Goal: Transaction & Acquisition: Download file/media

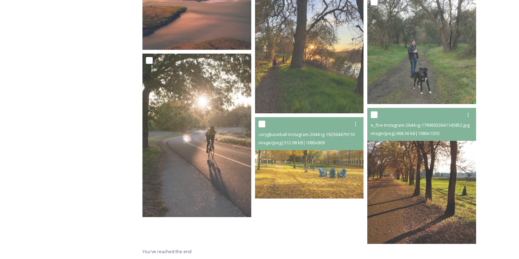
drag, startPoint x: 0, startPoint y: 0, endPoint x: 106, endPoint y: 139, distance: 174.3
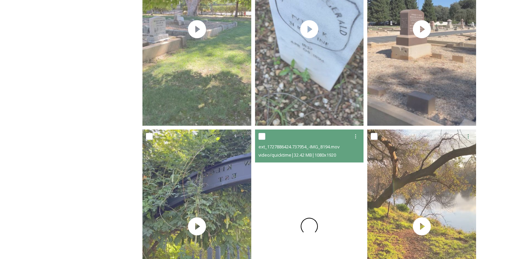
scroll to position [876, 0]
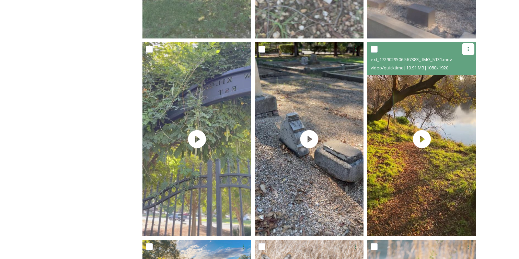
click at [466, 49] on icon at bounding box center [467, 48] width 5 height 5
click at [458, 75] on span "Download" at bounding box center [459, 77] width 21 height 7
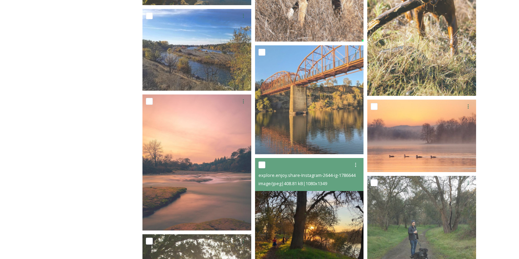
scroll to position [1262, 0]
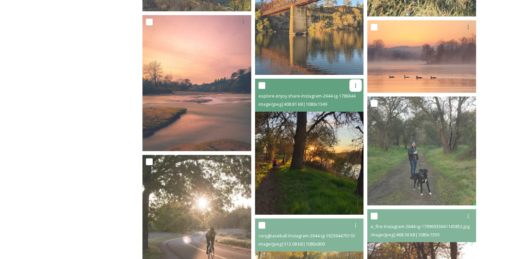
click at [355, 86] on icon at bounding box center [355, 85] width 1 height 4
click at [346, 114] on span "Download" at bounding box center [347, 113] width 21 height 7
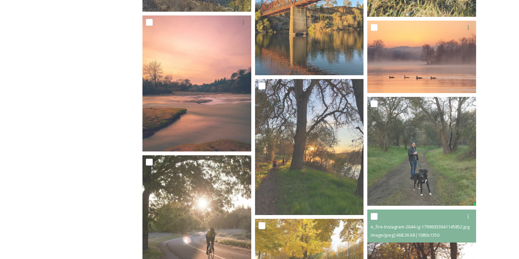
scroll to position [1261, 0]
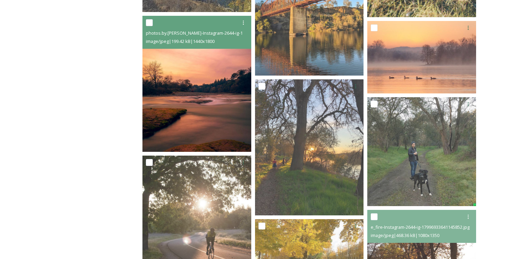
click at [196, 89] on img at bounding box center [196, 84] width 109 height 136
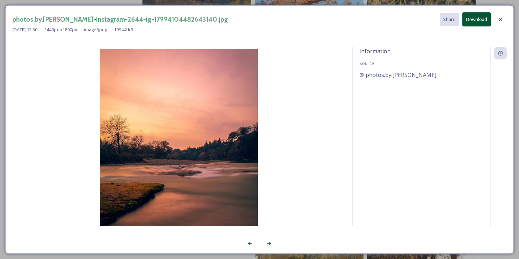
click at [473, 17] on button "Download" at bounding box center [476, 19] width 28 height 14
click at [331, 1] on div "photos.by.vicky-Instagram-2644-ig-17994104482643140.jpg Share Download Dec 28 2…" at bounding box center [259, 129] width 519 height 259
click at [502, 15] on div at bounding box center [500, 19] width 12 height 12
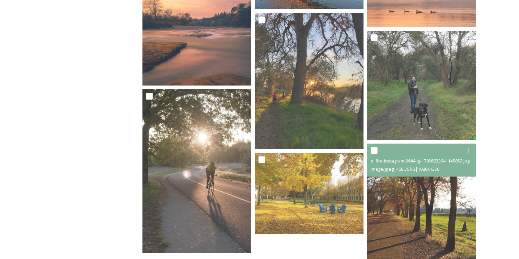
scroll to position [1363, 0]
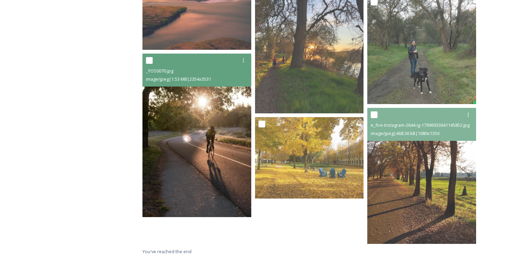
click at [160, 143] on img at bounding box center [196, 135] width 109 height 163
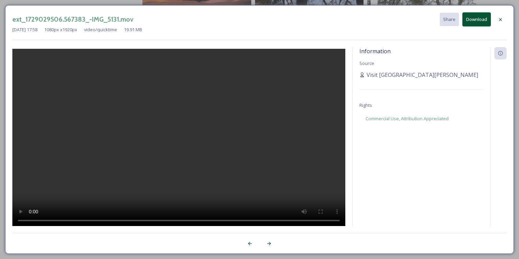
click at [214, 1] on div "ext_1729029506.567383_-IMG_5131.mov Share Download Oct 15 2024 17:58 1080 px x …" at bounding box center [259, 129] width 519 height 259
click at [211, 5] on div "ext_1729029506.567383_-IMG_5131.mov Share Download Oct 15 2024 17:58 1080 px x …" at bounding box center [259, 129] width 519 height 259
click at [500, 21] on icon at bounding box center [499, 19] width 5 height 5
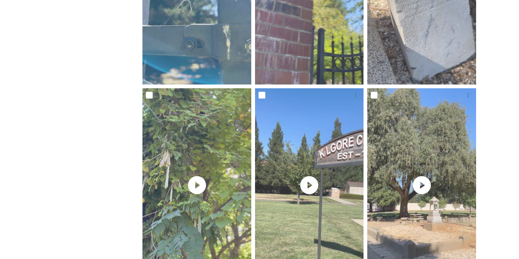
scroll to position [0, 0]
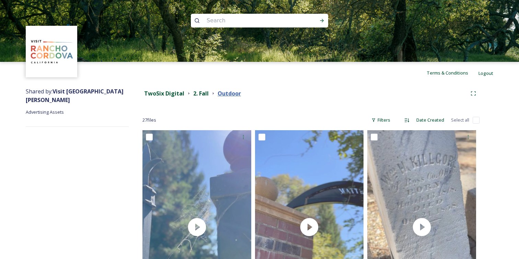
click at [227, 93] on strong "Outdoor" at bounding box center [228, 94] width 23 height 8
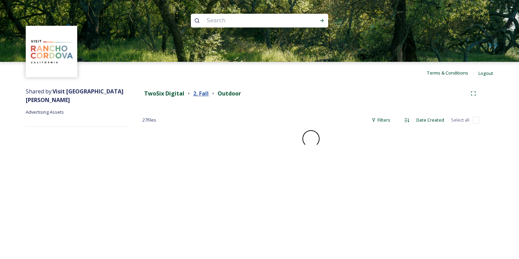
click at [201, 92] on strong "2. Fall" at bounding box center [200, 94] width 15 height 8
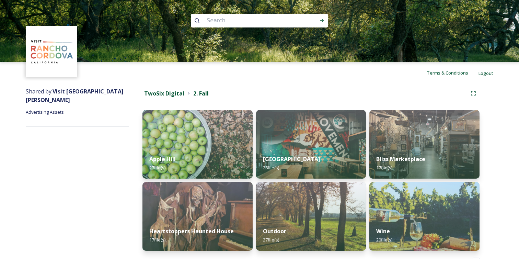
scroll to position [24, 0]
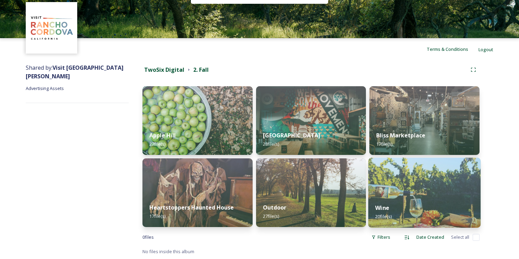
click at [401, 174] on img at bounding box center [424, 192] width 112 height 70
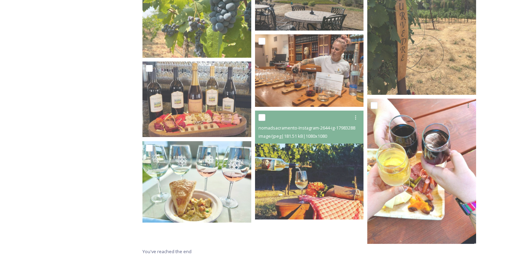
scroll to position [338, 0]
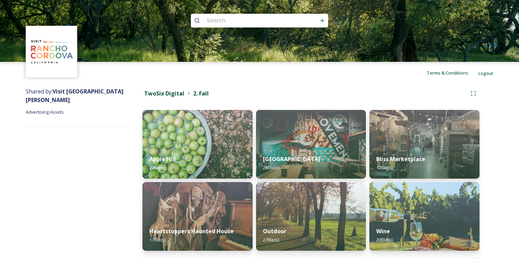
scroll to position [24, 0]
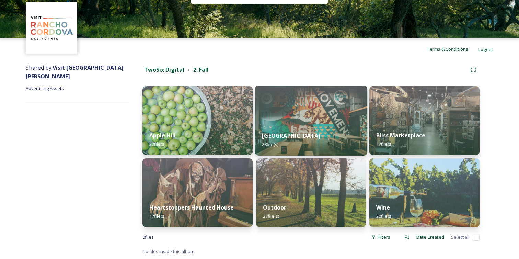
click at [345, 116] on img at bounding box center [311, 120] width 112 height 70
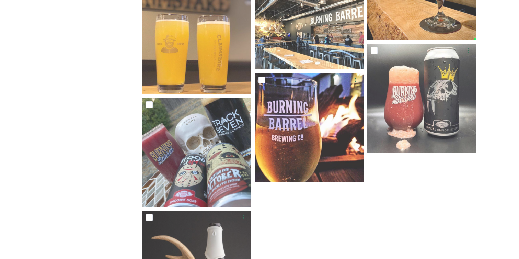
scroll to position [1003, 0]
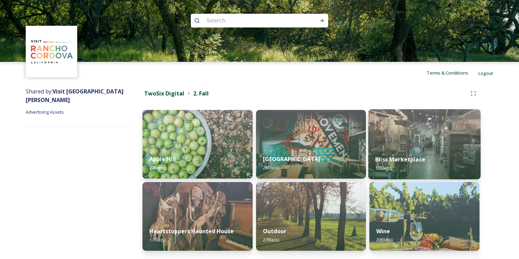
click at [414, 139] on img at bounding box center [424, 144] width 112 height 70
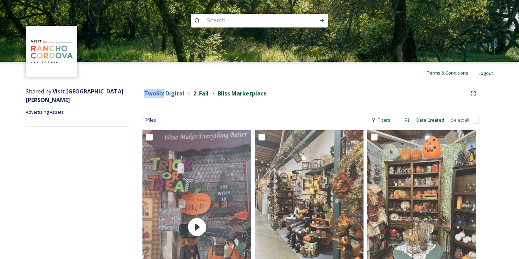
click at [155, 92] on strong "TwoSix Digital" at bounding box center [164, 94] width 40 height 8
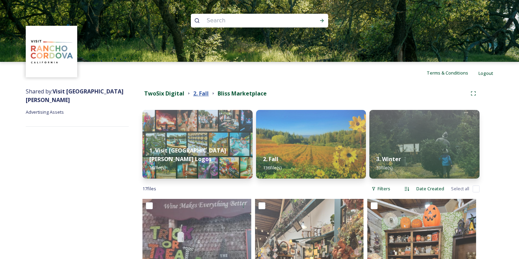
click at [198, 91] on strong "2. Fall" at bounding box center [200, 94] width 15 height 8
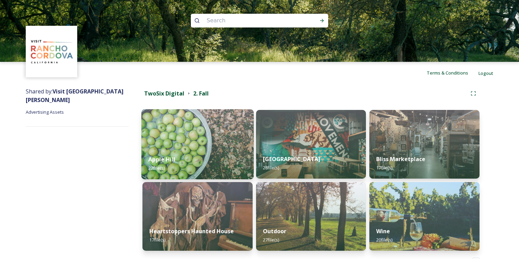
click at [197, 151] on div "Apple Hill 27 file(s)" at bounding box center [197, 163] width 112 height 31
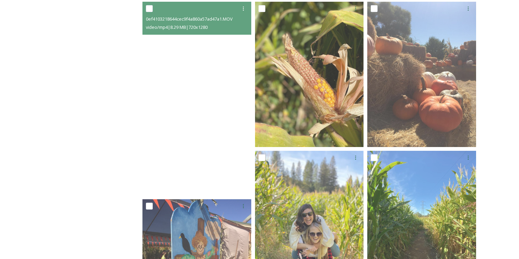
scroll to position [185, 0]
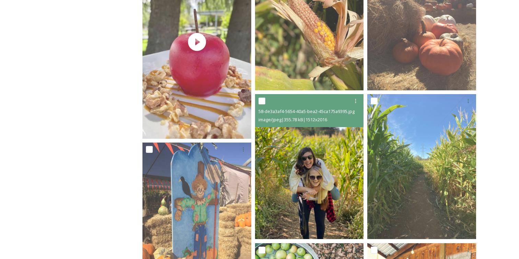
click at [331, 151] on img at bounding box center [309, 166] width 109 height 145
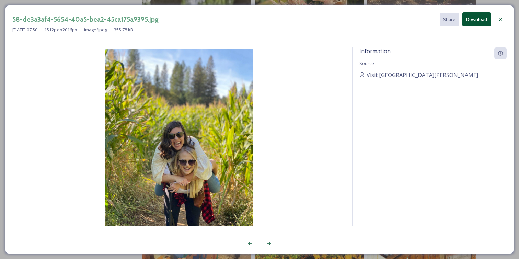
click at [476, 22] on button "Download" at bounding box center [476, 19] width 28 height 14
click at [383, 3] on div "58-de3a3af4-5654-40a5-bea2-45ca175a9395.jpg Share Download Dec 29 2023 07:50 15…" at bounding box center [259, 129] width 519 height 259
click at [500, 18] on icon at bounding box center [499, 19] width 5 height 5
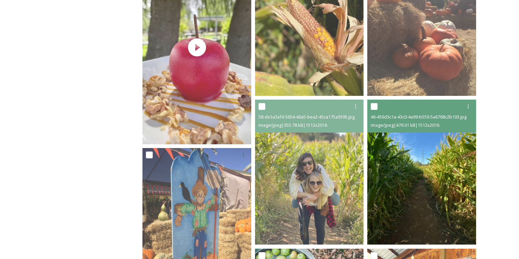
scroll to position [129, 0]
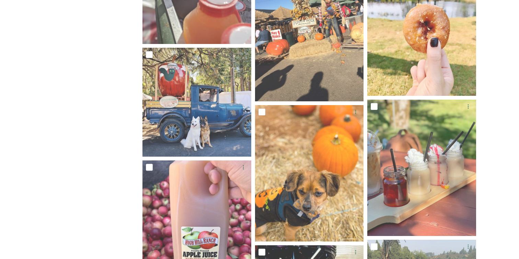
scroll to position [901, 0]
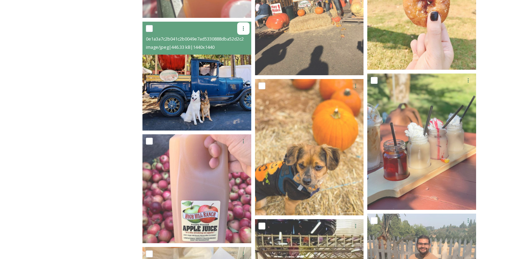
click at [243, 28] on icon at bounding box center [243, 28] width 1 height 4
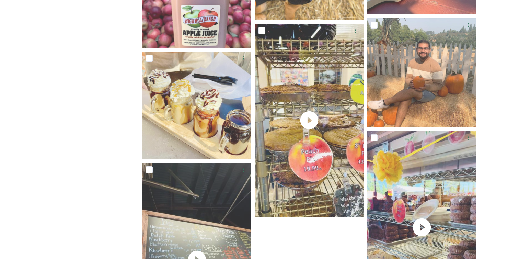
scroll to position [1084, 0]
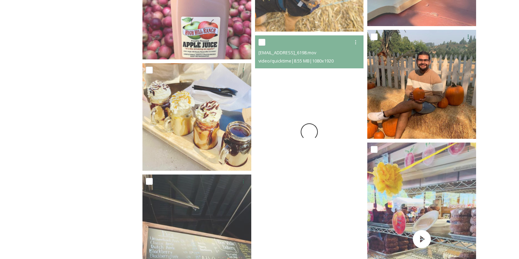
click at [401, 91] on img at bounding box center [421, 84] width 109 height 109
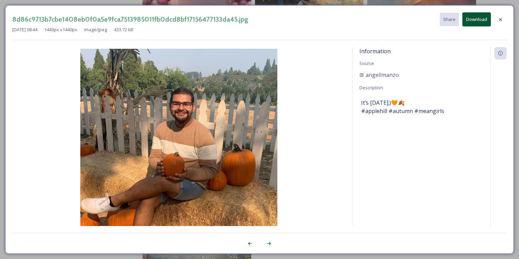
click at [295, 2] on div "8d86c9713b7cbe1408eb0f0a5e9fca7513985011fb0dcd8bf17156477133da45.jpg Share Down…" at bounding box center [259, 129] width 519 height 259
click at [498, 17] on icon at bounding box center [499, 19] width 5 height 5
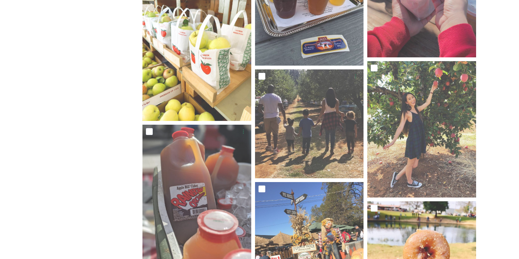
click at [491, 93] on div "TwoSix Digital 2. Fall Apple Hill 27 file s Filters Date Created Select all 58-…" at bounding box center [311, 126] width 364 height 1383
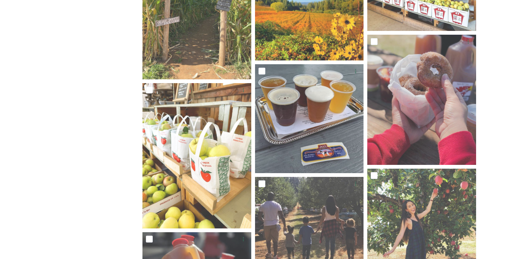
scroll to position [538, 0]
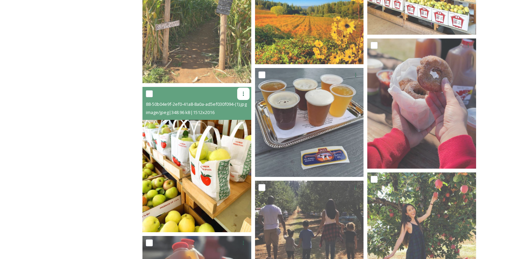
click at [242, 92] on icon at bounding box center [242, 93] width 5 height 5
click at [239, 121] on span "Download" at bounding box center [235, 122] width 21 height 7
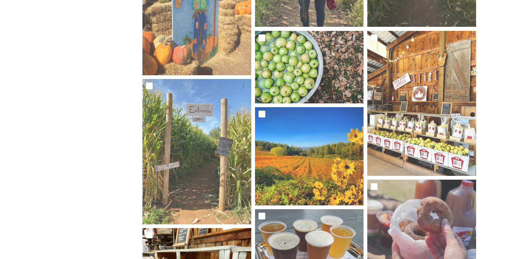
scroll to position [397, 0]
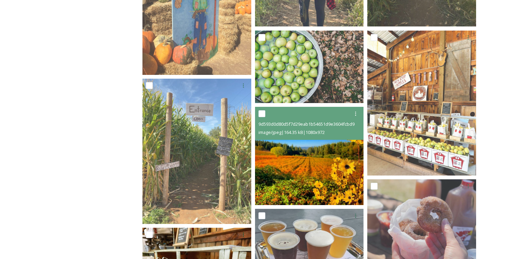
click at [327, 167] on img at bounding box center [309, 156] width 109 height 98
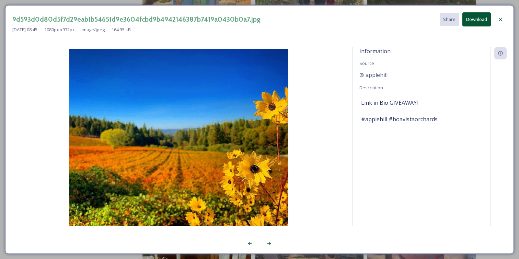
click at [312, 2] on div "9d593d0d80d5f7d29eab1b54651d9e3604fcbd9b4942146387b7419a0430b0a7.jpg Share Down…" at bounding box center [259, 129] width 519 height 259
click at [325, 4] on div "9d593d0d80d5f7d29eab1b54651d9e3604fcbd9b4942146387b7419a0430b0a7.jpg Share Down…" at bounding box center [259, 129] width 519 height 259
click at [326, 3] on div "9d593d0d80d5f7d29eab1b54651d9e3604fcbd9b4942146387b7419a0430b0a7.jpg Share Down…" at bounding box center [259, 129] width 519 height 259
click at [499, 18] on icon at bounding box center [500, 19] width 3 height 3
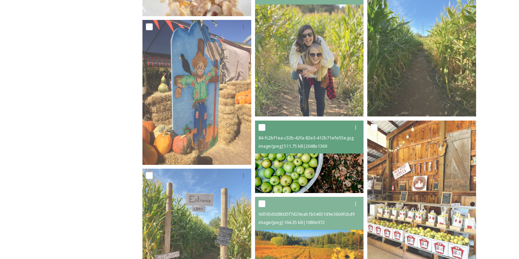
scroll to position [297, 0]
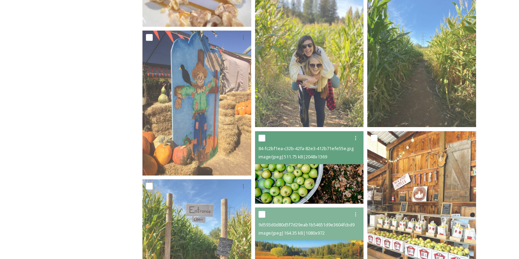
click at [276, 184] on img at bounding box center [309, 167] width 109 height 73
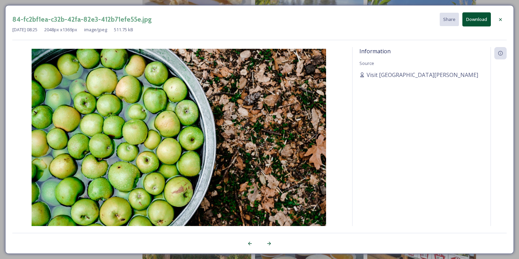
click at [475, 14] on button "Download" at bounding box center [476, 19] width 28 height 14
click at [501, 20] on icon at bounding box center [500, 19] width 3 height 3
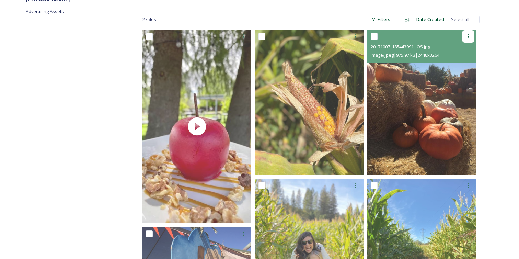
click at [469, 38] on icon at bounding box center [467, 36] width 5 height 5
click at [461, 63] on span "Download" at bounding box center [459, 64] width 21 height 7
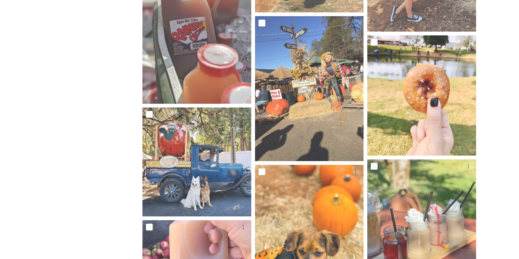
scroll to position [815, 0]
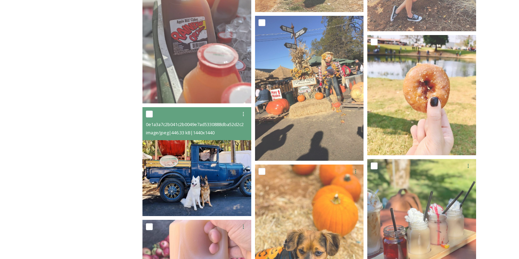
click at [172, 162] on img at bounding box center [196, 161] width 109 height 109
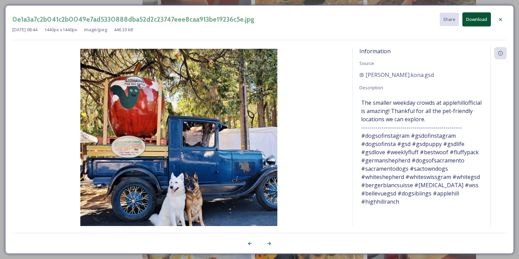
click at [474, 20] on button "Download" at bounding box center [476, 19] width 28 height 14
click at [326, 3] on div "0e1a3a7c2b041c2b0049e7ad5330888dba52d2c23747eee8caa913be19236c5e.jpg Share Down…" at bounding box center [259, 129] width 519 height 259
click at [499, 17] on icon at bounding box center [499, 19] width 5 height 5
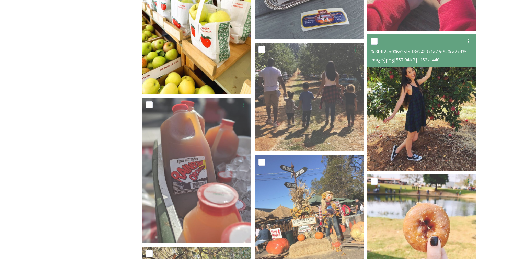
scroll to position [671, 0]
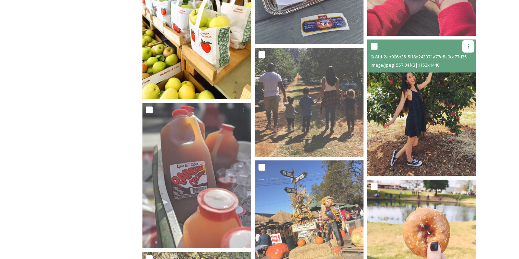
click at [466, 45] on icon at bounding box center [467, 46] width 5 height 5
click at [454, 75] on span "Download" at bounding box center [459, 75] width 21 height 7
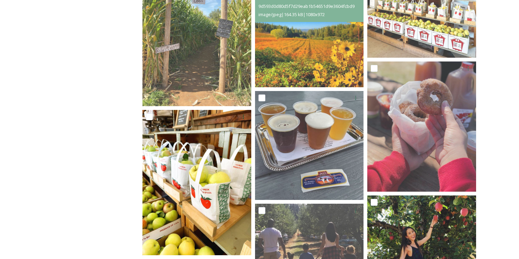
scroll to position [514, 0]
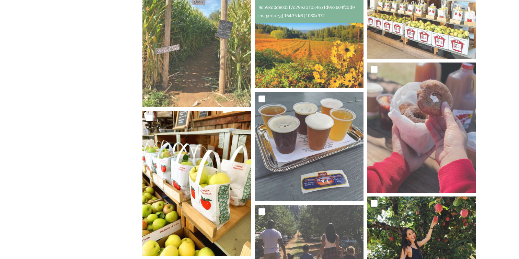
click at [111, 169] on div "Shared by: Visit Rancho Cordova Advertising Assets" at bounding box center [77, 261] width 103 height 1383
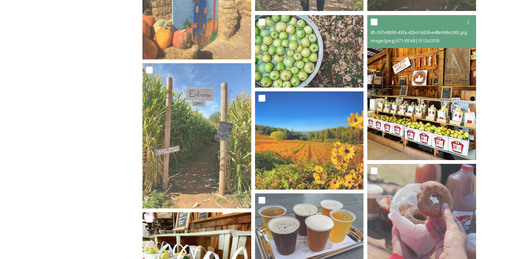
scroll to position [412, 0]
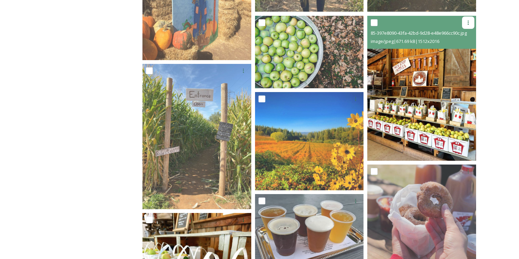
click at [469, 22] on icon at bounding box center [467, 22] width 5 height 5
click at [460, 54] on span "Download" at bounding box center [459, 51] width 21 height 7
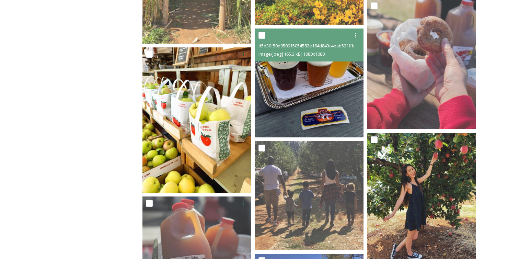
scroll to position [630, 0]
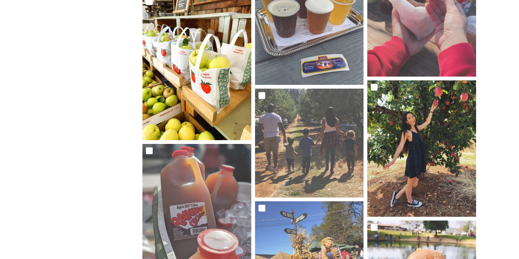
click at [95, 177] on div "Shared by: Visit Rancho Cordova Advertising Assets" at bounding box center [77, 145] width 103 height 1383
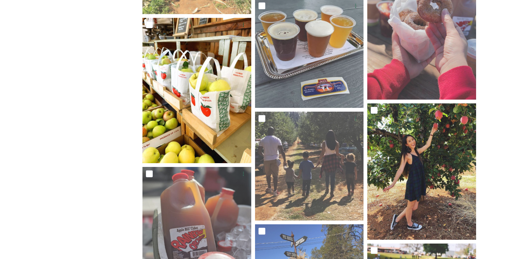
scroll to position [610, 0]
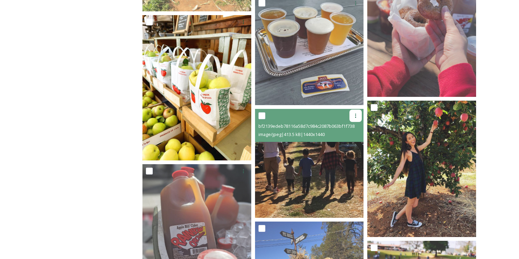
click at [354, 117] on icon at bounding box center [355, 115] width 5 height 5
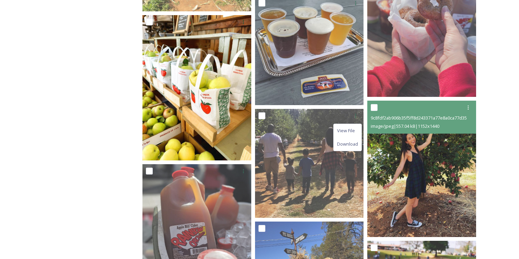
click at [395, 152] on img at bounding box center [421, 169] width 109 height 136
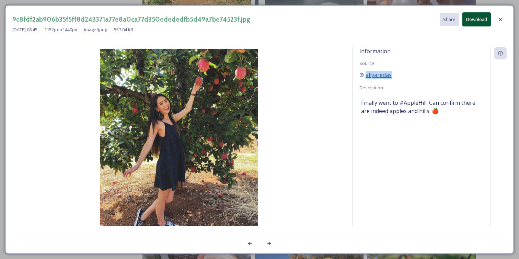
copy span "allyaredas"
drag, startPoint x: 379, startPoint y: 74, endPoint x: 264, endPoint y: 1, distance: 135.2
click at [0, 0] on div "9c8fdf2ab906b35f5ff8d243371a77e8a0ca77d350edededfb5d49a7be74523f.jpg Share Down…" at bounding box center [259, 129] width 519 height 259
click at [336, 3] on div "9c8fdf2ab906b35f5ff8d243371a77e8a0ca77d350edededfb5d49a7be74523f.jpg Share Down…" at bounding box center [259, 129] width 519 height 259
click at [497, 28] on div "Dec 22 2023 08:45 1152 px x 1440 px image/jpeg 557.04 kB" at bounding box center [259, 29] width 494 height 7
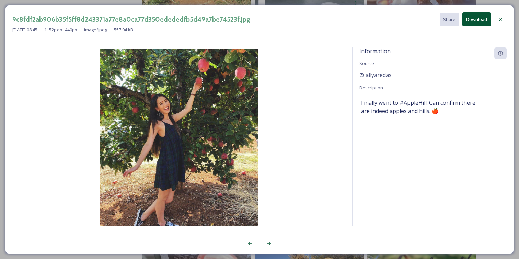
click at [498, 19] on icon at bounding box center [499, 19] width 5 height 5
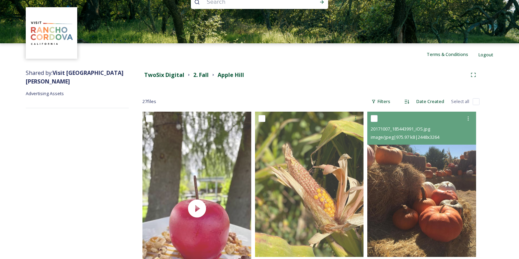
scroll to position [0, 0]
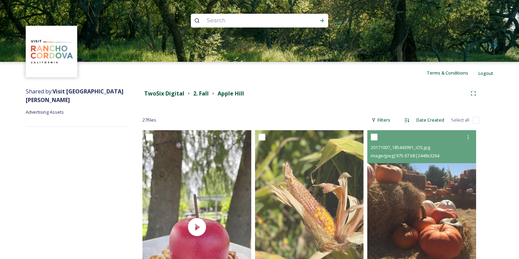
click at [401, 191] on img at bounding box center [421, 202] width 109 height 145
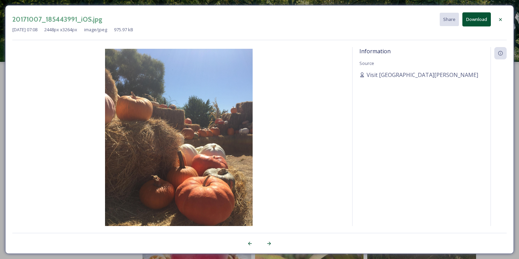
click at [377, 0] on div "20171007_185443991_iOS.jpg Share Download Dec 29 2023 07:08 2448 px x 3264 px i…" at bounding box center [259, 129] width 519 height 259
click at [363, 3] on div "20171007_185443991_iOS.jpg Share Download Dec 29 2023 07:08 2448 px x 3264 px i…" at bounding box center [259, 129] width 519 height 259
click at [499, 20] on icon at bounding box center [500, 19] width 3 height 3
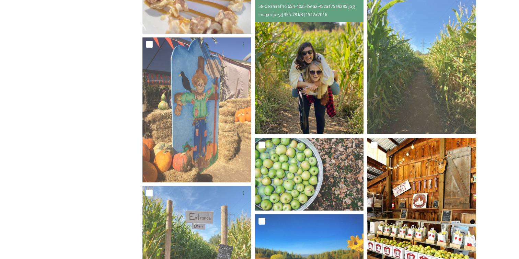
scroll to position [280, 0]
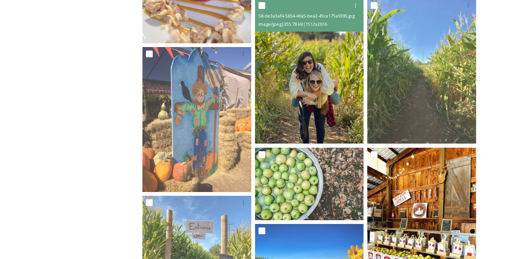
click at [316, 83] on img at bounding box center [309, 71] width 109 height 145
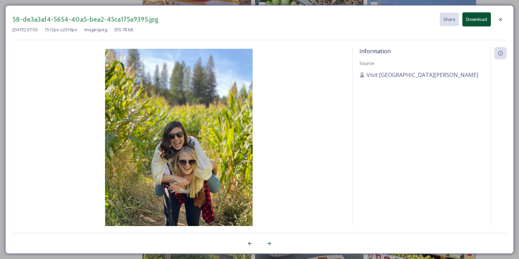
click at [353, 2] on div "58-de3a3af4-5654-40a5-bea2-45ca175a9395.jpg Share Download Dec 29 2023 07:50 15…" at bounding box center [259, 129] width 519 height 259
click at [501, 18] on icon at bounding box center [499, 19] width 5 height 5
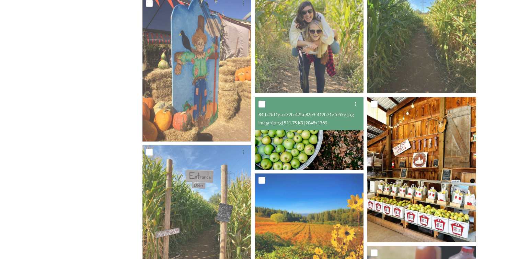
scroll to position [328, 0]
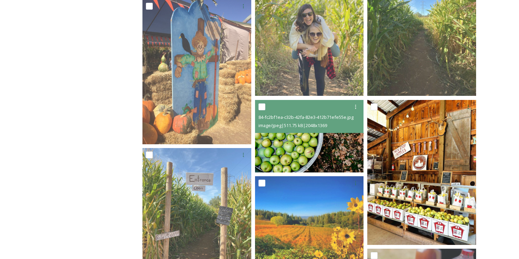
click at [320, 142] on img at bounding box center [309, 135] width 109 height 73
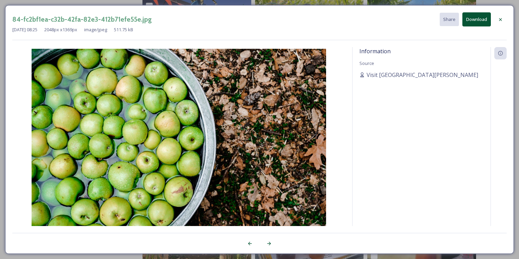
click at [501, 21] on icon at bounding box center [499, 19] width 5 height 5
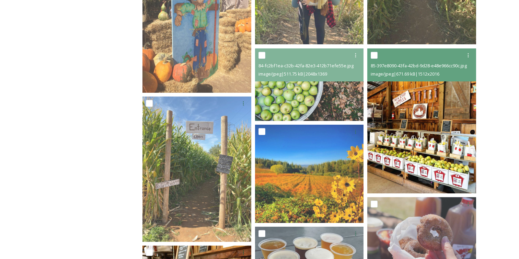
scroll to position [399, 0]
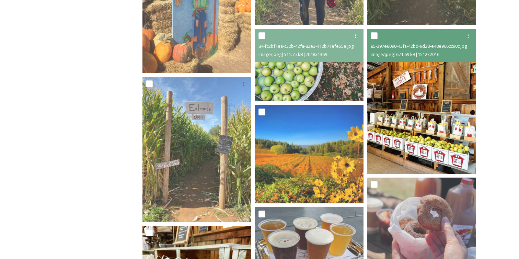
click at [421, 129] on img at bounding box center [421, 101] width 109 height 145
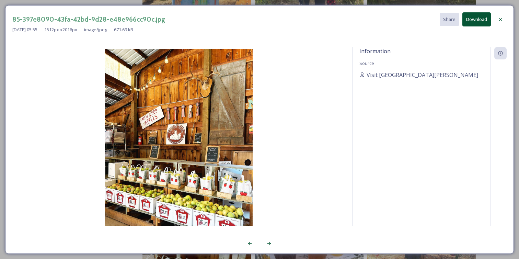
click at [499, 20] on icon at bounding box center [499, 19] width 5 height 5
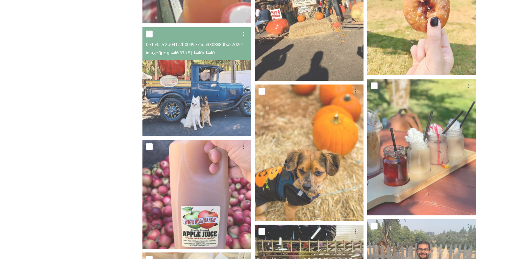
scroll to position [901, 0]
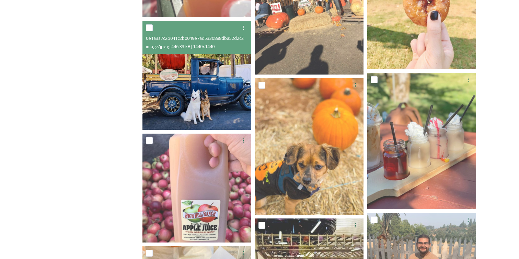
click at [189, 93] on img at bounding box center [196, 75] width 109 height 109
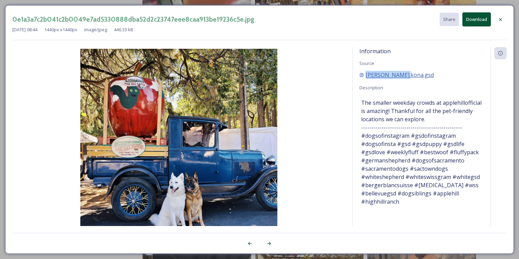
copy span "kadie.kona.gsd"
click at [338, 4] on div "0e1a3a7c2b041c2b0049e7ad5330888dba52d2c23747eee8caa913be19236c5e.jpg Share Down…" at bounding box center [259, 129] width 519 height 259
click at [338, 3] on div "0e1a3a7c2b041c2b0049e7ad5330888dba52d2c23747eee8caa913be19236c5e.jpg Share Down…" at bounding box center [259, 129] width 519 height 259
click at [499, 22] on div at bounding box center [500, 19] width 12 height 12
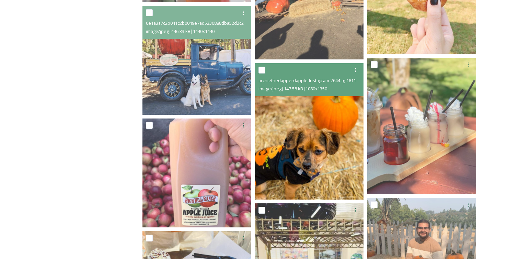
scroll to position [909, 0]
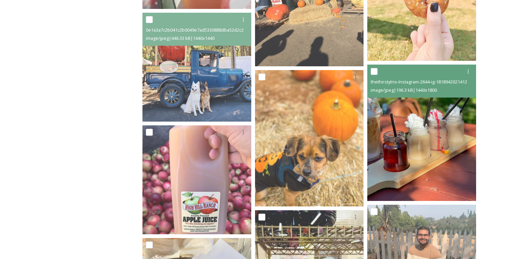
click at [397, 118] on img at bounding box center [421, 132] width 109 height 136
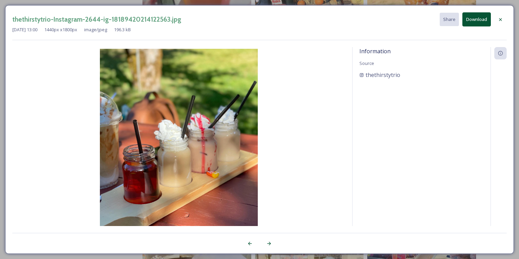
click at [317, 2] on div "thethirstytrio-Instagram-2644-ig-18189420214122563.jpg Share Download Dec 28 20…" at bounding box center [259, 129] width 519 height 259
click at [498, 19] on icon at bounding box center [499, 19] width 5 height 5
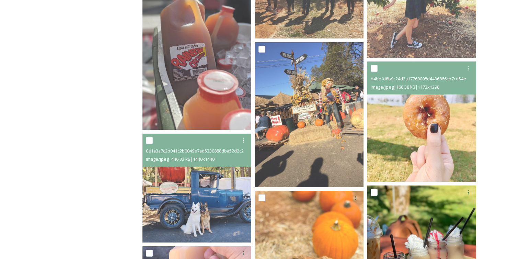
scroll to position [780, 0]
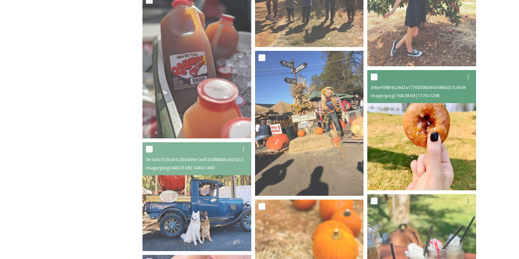
click at [409, 138] on img at bounding box center [421, 130] width 109 height 120
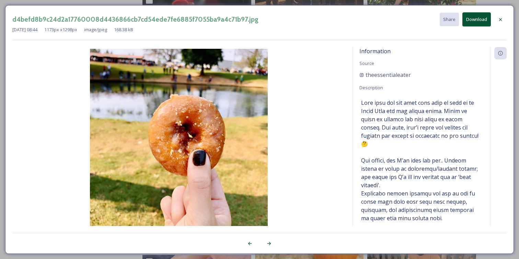
click at [503, 16] on div at bounding box center [500, 19] width 12 height 12
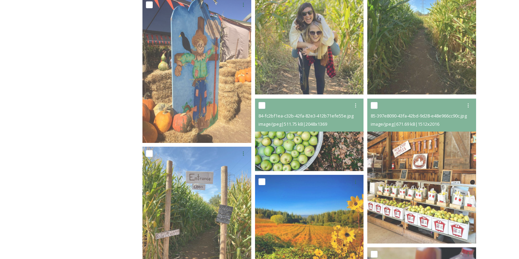
scroll to position [331, 0]
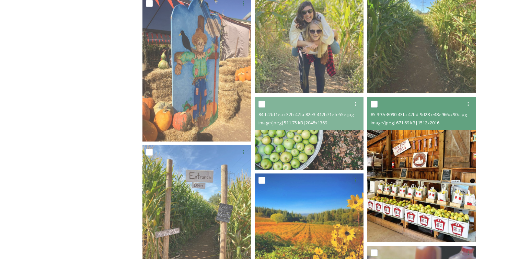
click at [409, 181] on img at bounding box center [421, 169] width 109 height 145
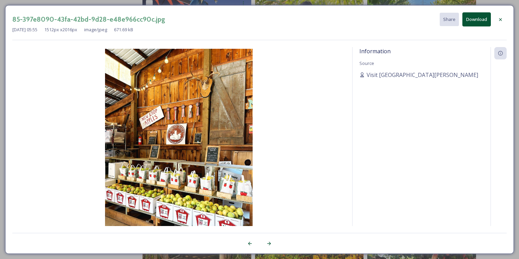
click at [395, 1] on div "85-397e8090-43fa-42bd-9d28-e48e966cc90c.jpg Share Download Dec 29 2023 05:55 15…" at bounding box center [259, 129] width 519 height 259
click at [499, 20] on icon at bounding box center [500, 19] width 3 height 3
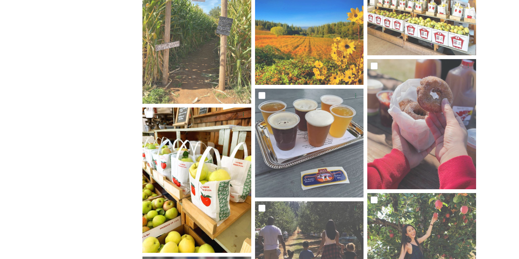
scroll to position [520, 0]
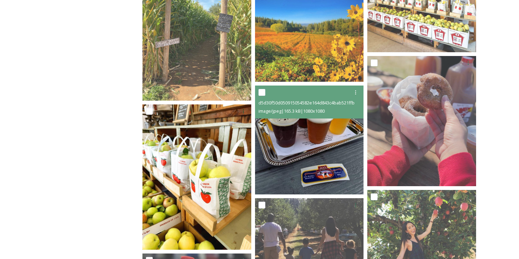
click at [260, 136] on img at bounding box center [309, 139] width 109 height 109
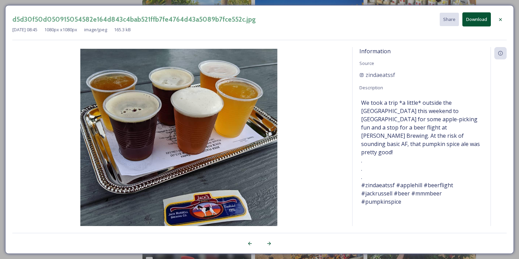
click at [500, 17] on icon at bounding box center [499, 19] width 5 height 5
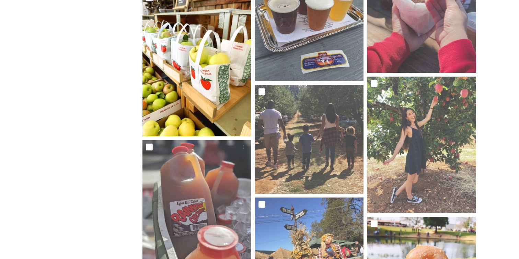
click at [125, 159] on div "Shared by: Visit Rancho Cordova Advertising Assets" at bounding box center [77, 141] width 103 height 1383
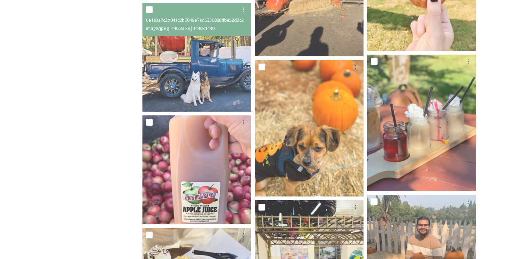
scroll to position [924, 0]
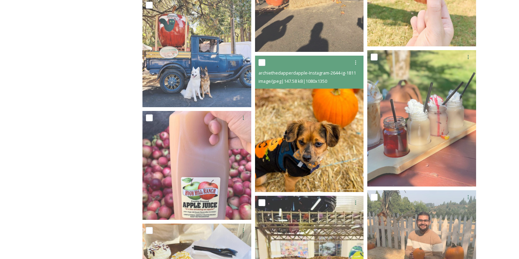
click at [297, 109] on img at bounding box center [309, 124] width 109 height 136
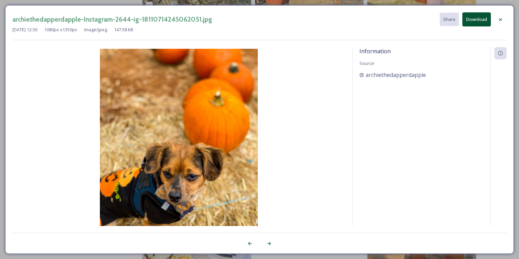
click at [472, 20] on button "Download" at bounding box center [476, 19] width 28 height 14
click at [499, 17] on icon at bounding box center [499, 19] width 5 height 5
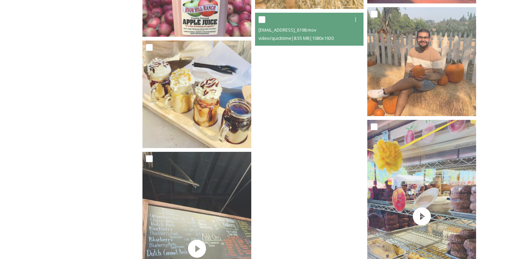
scroll to position [1106, 0]
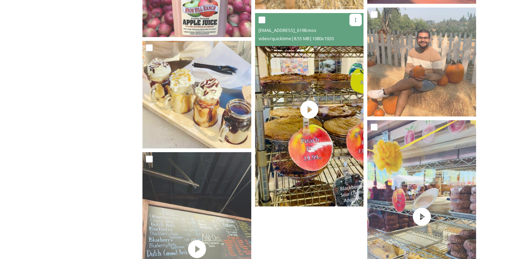
click at [354, 17] on icon at bounding box center [355, 19] width 5 height 5
click at [347, 50] on span "Download" at bounding box center [347, 48] width 21 height 7
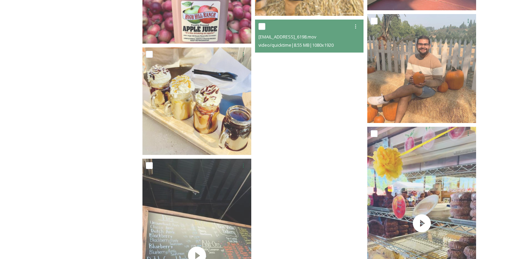
scroll to position [1096, 0]
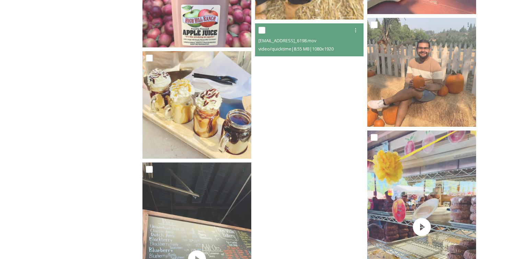
click at [329, 107] on video "ext_1753916816.725089_aubrey@visitranchocordova.com-IMG_6198.mov" at bounding box center [309, 119] width 109 height 193
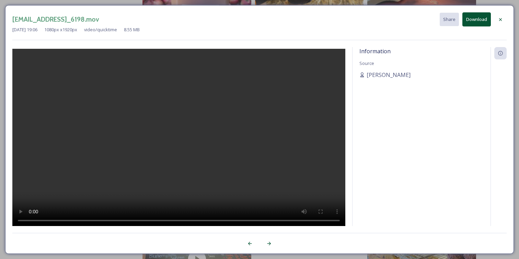
click at [376, 3] on div "ext_1753916816.725089_aubrey@visitranchocordova.com-IMG_6198.mov Share Download…" at bounding box center [259, 129] width 519 height 259
click at [498, 19] on icon at bounding box center [499, 19] width 5 height 5
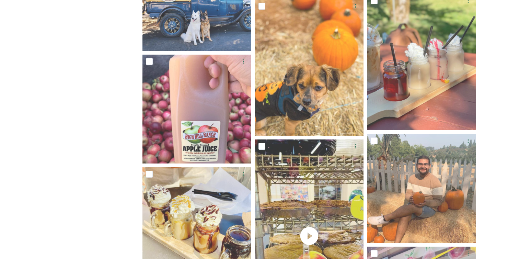
scroll to position [972, 0]
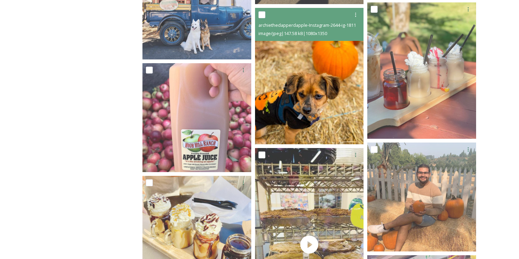
click at [274, 114] on img at bounding box center [309, 76] width 109 height 136
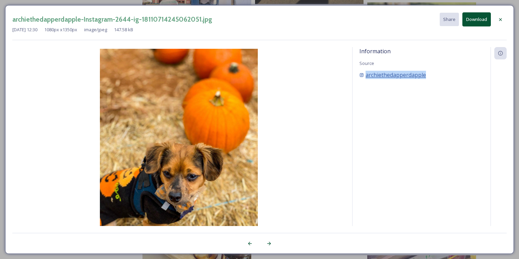
copy span "archiethedapperdapple"
click at [258, 4] on div "archiethedapperdapple-Instagram-2644-ig-18110714245062051.jpg Share Download De…" at bounding box center [259, 129] width 519 height 259
click at [499, 19] on icon at bounding box center [499, 19] width 5 height 5
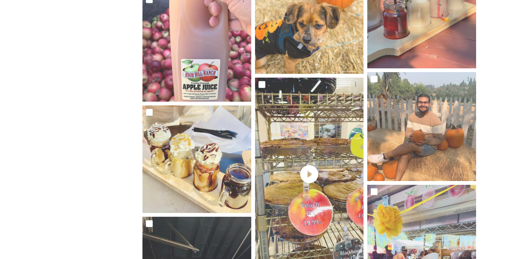
scroll to position [1078, 0]
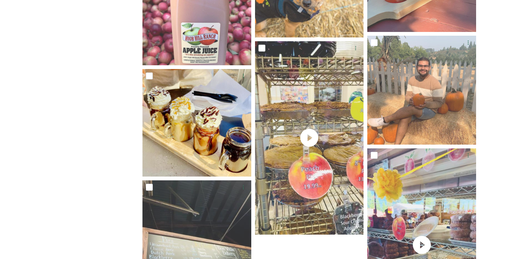
click at [174, 132] on img at bounding box center [196, 122] width 109 height 107
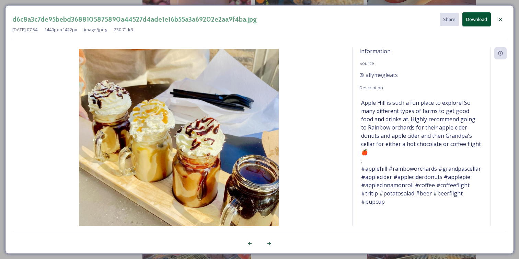
click at [482, 13] on button "Download" at bounding box center [476, 19] width 28 height 14
click at [458, 72] on div "allymegleats" at bounding box center [421, 75] width 124 height 8
copy span "allymegleats"
click at [502, 17] on icon at bounding box center [499, 19] width 5 height 5
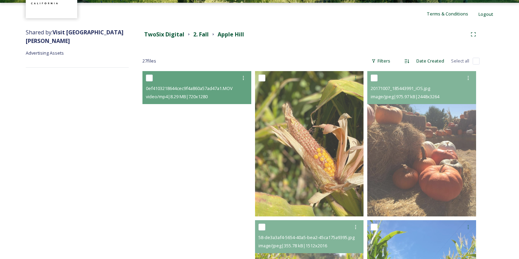
scroll to position [58, 0]
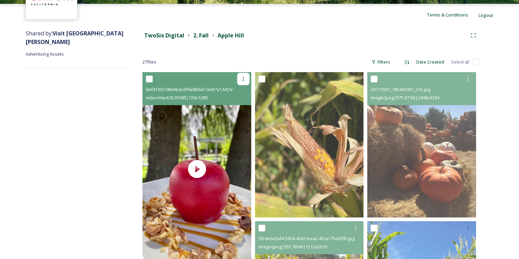
click at [242, 78] on icon at bounding box center [242, 78] width 5 height 5
click at [236, 105] on span "Download" at bounding box center [235, 107] width 21 height 7
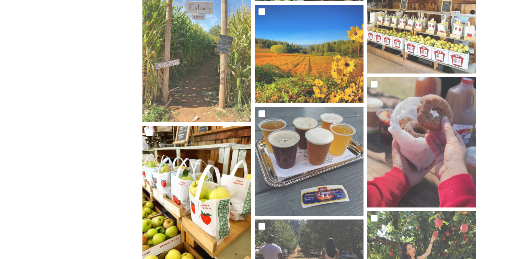
scroll to position [505, 0]
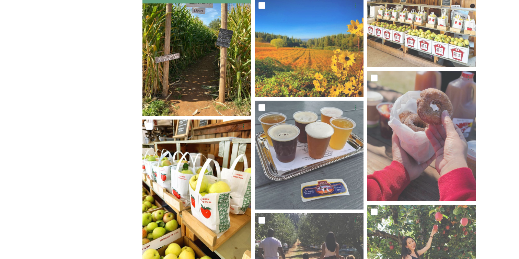
click at [200, 66] on img at bounding box center [196, 42] width 109 height 145
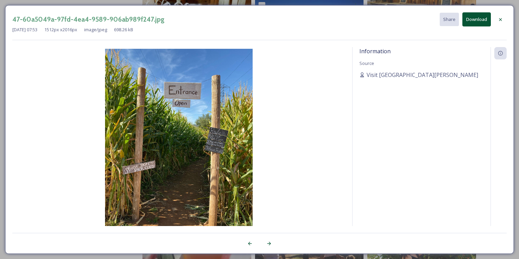
click at [218, 1] on div "47-60a5049a-97fd-4ea4-9589-906ab989f247.jpg Share Download Dec 29 2023 07:53 15…" at bounding box center [259, 129] width 519 height 259
click at [217, 3] on div "47-60a5049a-97fd-4ea4-9589-906ab989f247.jpg Share Download Dec 29 2023 07:53 15…" at bounding box center [259, 129] width 519 height 259
click at [501, 20] on icon at bounding box center [500, 19] width 3 height 3
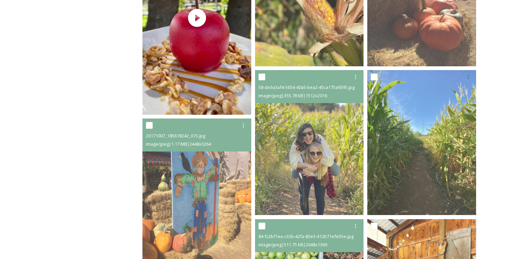
scroll to position [193, 0]
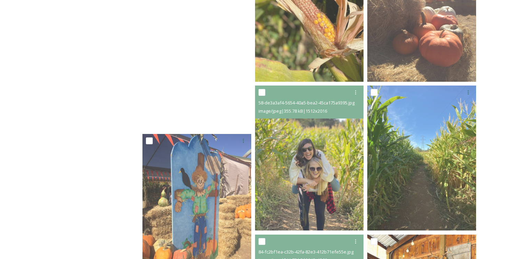
click at [208, 89] on video "0ef4103218644cec9f4a860a57ad47a1.MOV" at bounding box center [196, 33] width 109 height 193
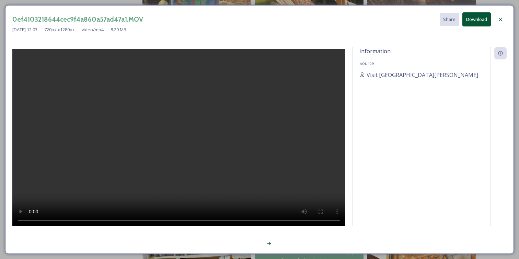
click at [502, 19] on icon at bounding box center [499, 19] width 5 height 5
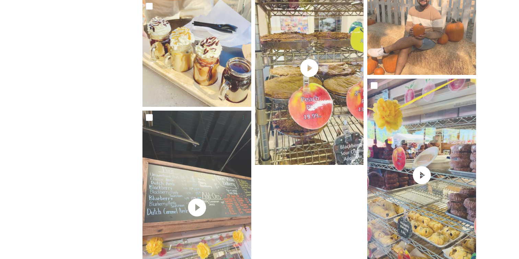
scroll to position [1187, 0]
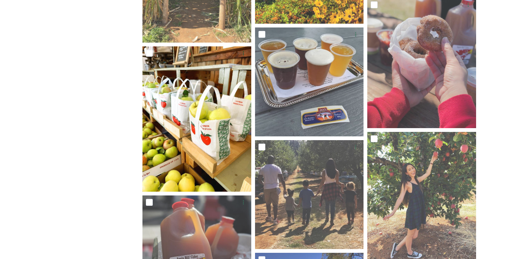
scroll to position [589, 0]
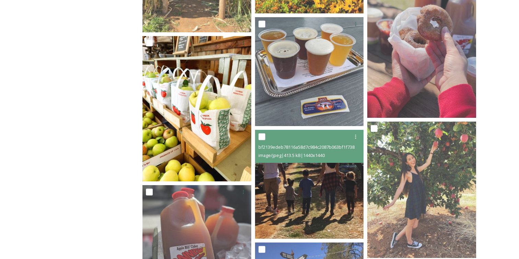
click at [284, 166] on img at bounding box center [309, 184] width 109 height 109
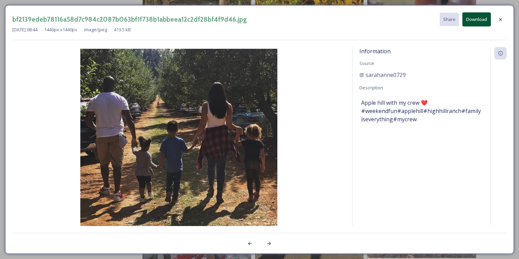
click at [501, 21] on icon at bounding box center [499, 19] width 5 height 5
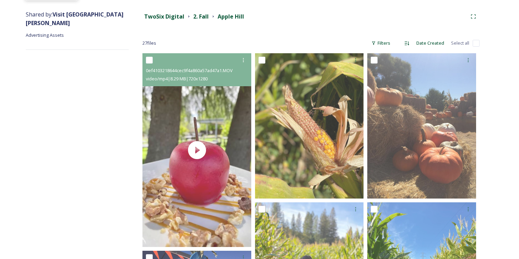
scroll to position [0, 0]
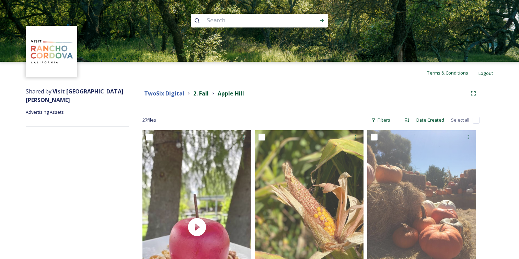
click at [158, 92] on strong "TwoSix Digital" at bounding box center [164, 94] width 40 height 8
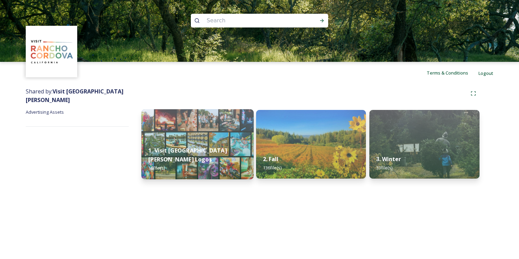
click at [230, 153] on div "1. Visit Rancho Cordova Logos 16 file(s)" at bounding box center [197, 159] width 112 height 40
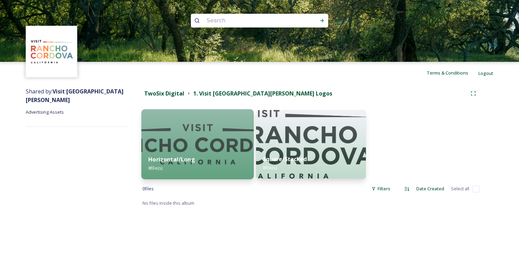
click at [227, 143] on img at bounding box center [197, 144] width 112 height 70
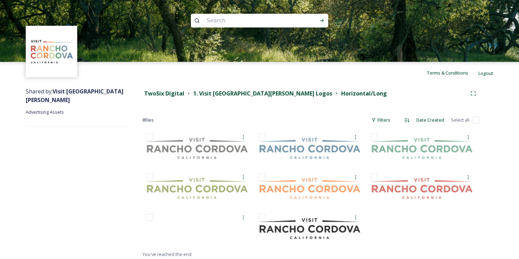
scroll to position [3, 0]
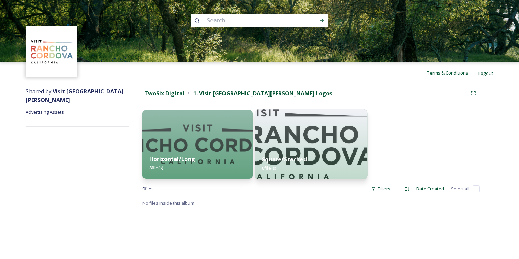
click at [296, 145] on img at bounding box center [311, 144] width 112 height 70
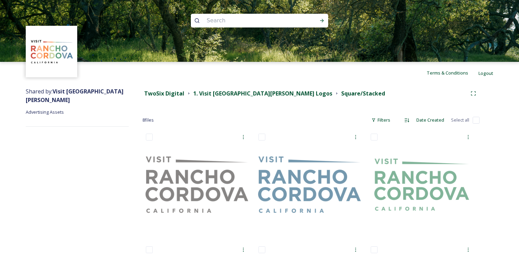
click at [106, 147] on div "Shared by: Visit Rancho Cordova Advertising Assets" at bounding box center [77, 257] width 103 height 346
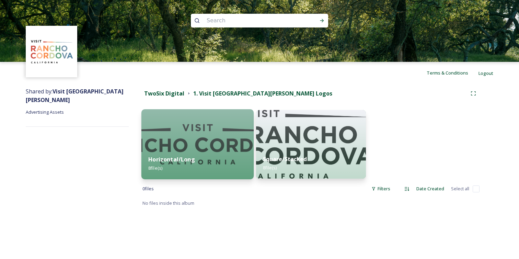
click at [210, 152] on div "Horizontal/Long 8 file(s)" at bounding box center [197, 163] width 112 height 31
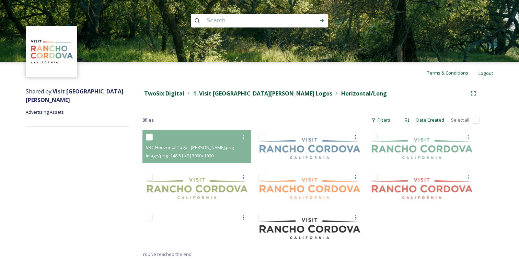
scroll to position [3, 0]
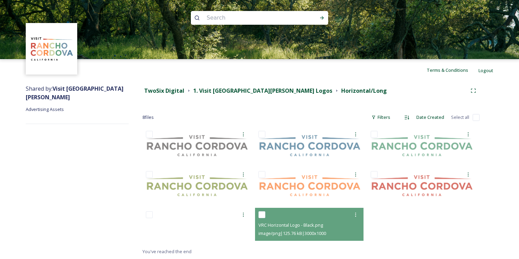
click at [263, 214] on input "checkbox" at bounding box center [261, 214] width 7 height 7
checkbox input "true"
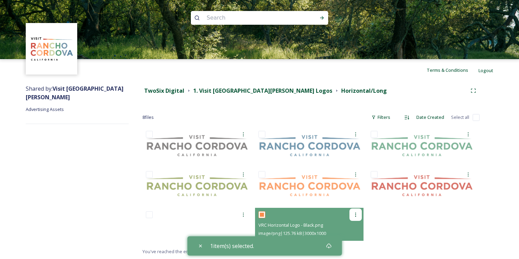
click at [351, 214] on div at bounding box center [355, 214] width 12 height 12
click at [350, 244] on span "Download" at bounding box center [347, 242] width 21 height 7
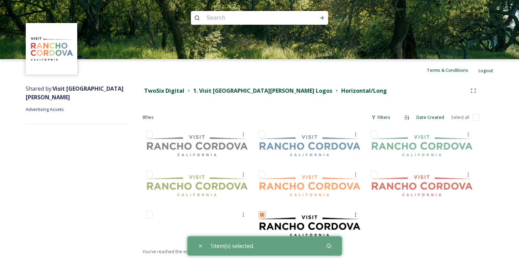
scroll to position [0, 0]
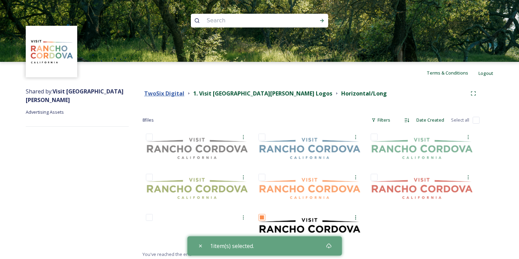
click at [165, 90] on strong "TwoSix Digital" at bounding box center [164, 94] width 40 height 8
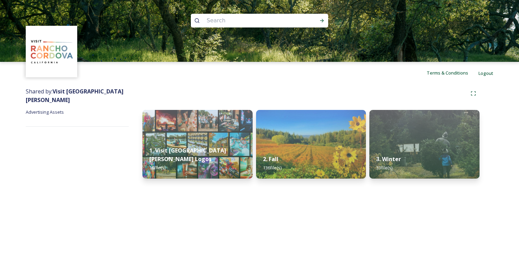
click at [299, 84] on div "1. Visit Rancho Cordova Logos 16 file(s) 2. Fall 136 file(s) 3. Winter 33 file(…" at bounding box center [311, 135] width 364 height 102
